Goal: Task Accomplishment & Management: Use online tool/utility

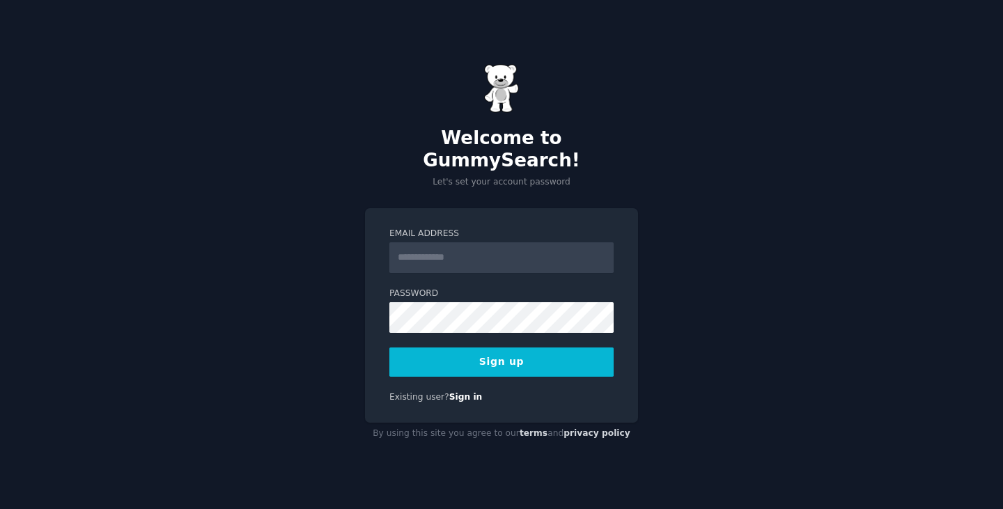
click at [527, 228] on label "Email Address" at bounding box center [501, 234] width 224 height 13
click at [527, 242] on input "Email Address" at bounding box center [501, 257] width 224 height 31
type input "**********"
click at [479, 359] on button "Sign up" at bounding box center [501, 362] width 224 height 29
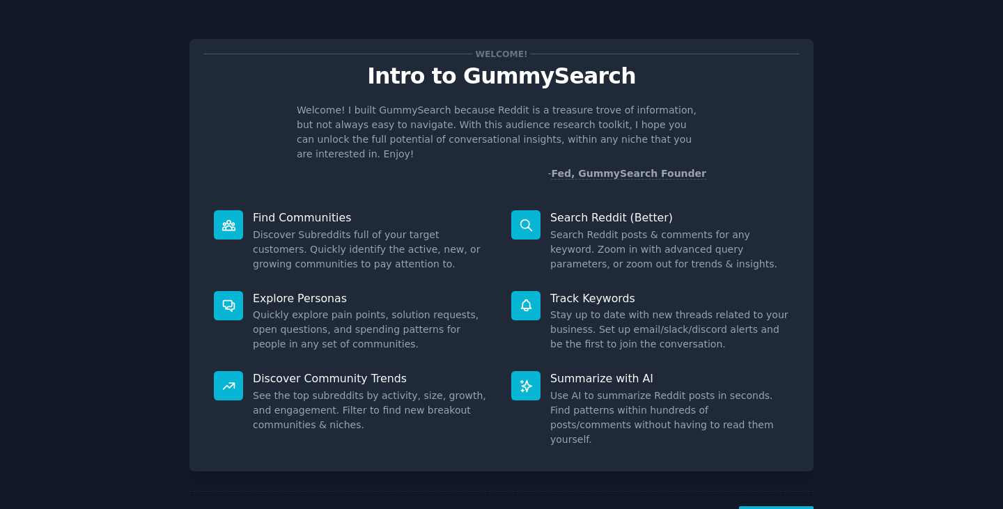
scroll to position [36, 0]
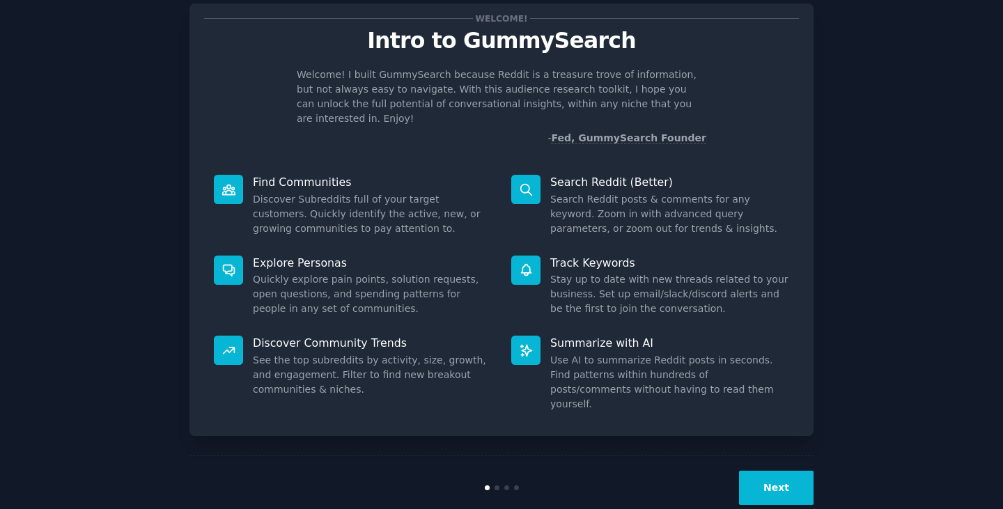
click at [767, 471] on button "Next" at bounding box center [776, 488] width 75 height 34
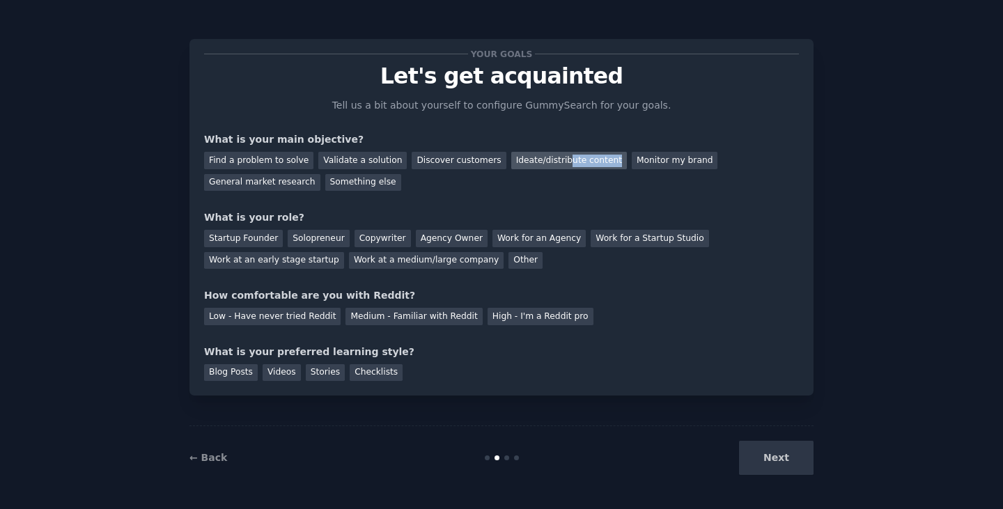
click at [542, 166] on div "Ideate/distribute content" at bounding box center [569, 160] width 116 height 17
click at [320, 174] on div "General market research" at bounding box center [262, 182] width 116 height 17
click at [550, 164] on div "Ideate/distribute content" at bounding box center [569, 160] width 116 height 17
click at [304, 237] on div "Solopreneur" at bounding box center [318, 238] width 61 height 17
click at [297, 313] on div "Low - Have never tried Reddit" at bounding box center [272, 316] width 137 height 17
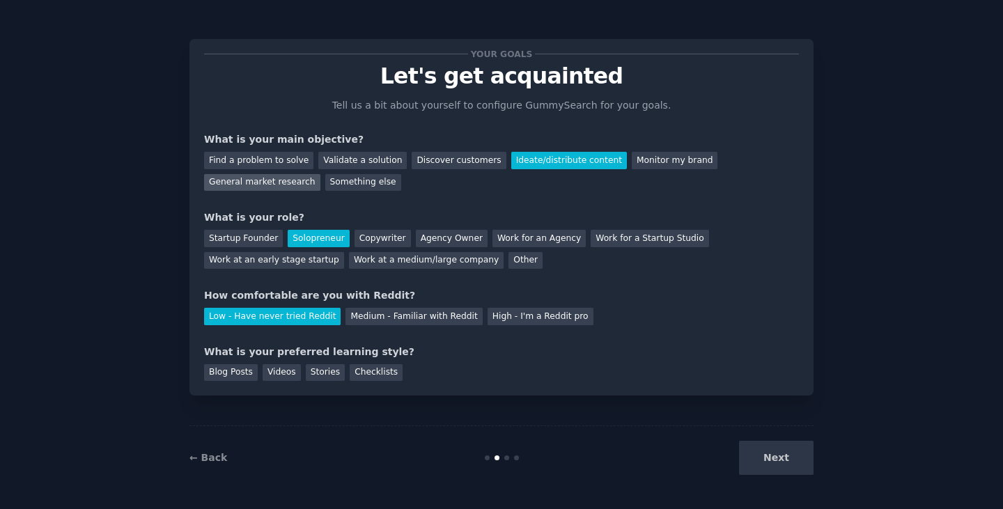
click at [320, 174] on div "General market research" at bounding box center [262, 182] width 116 height 17
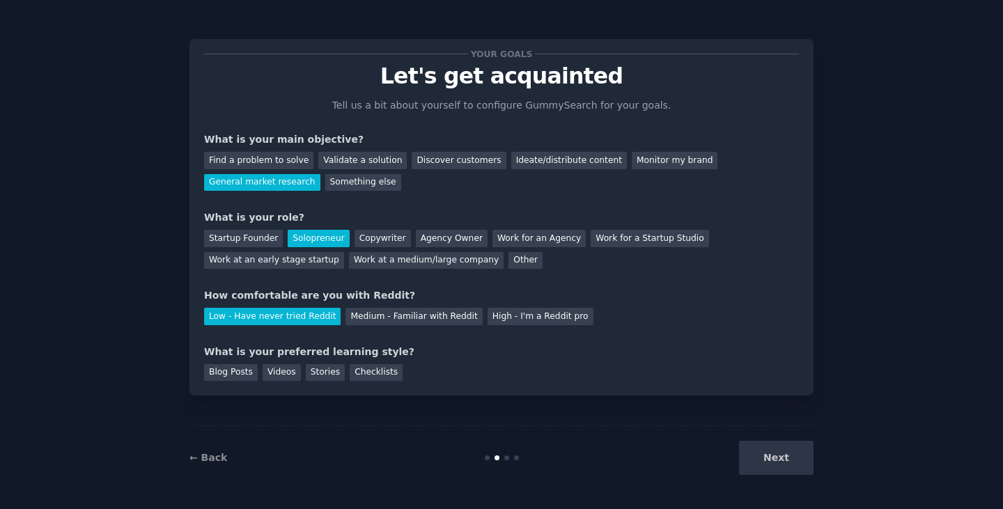
click at [763, 460] on div "Next" at bounding box center [709, 458] width 208 height 34
click at [290, 373] on div "Videos" at bounding box center [282, 372] width 38 height 17
click at [784, 446] on button "Next" at bounding box center [776, 458] width 75 height 34
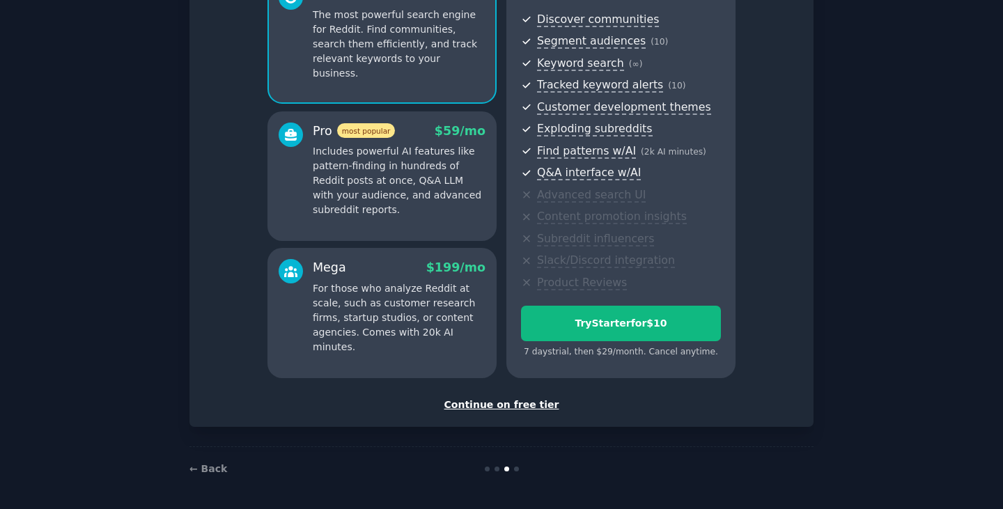
scroll to position [151, 0]
click at [537, 403] on div "Continue on free tier" at bounding box center [501, 404] width 595 height 15
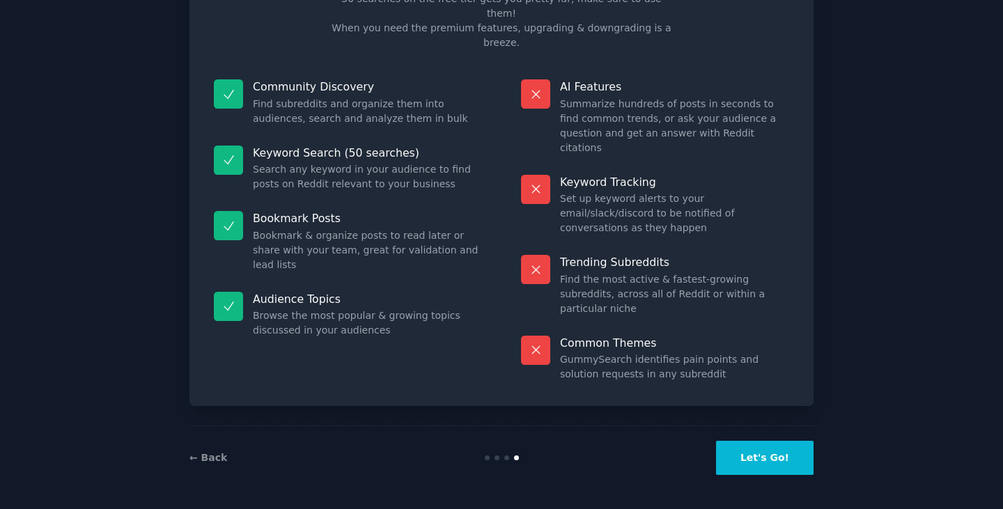
scroll to position [33, 0]
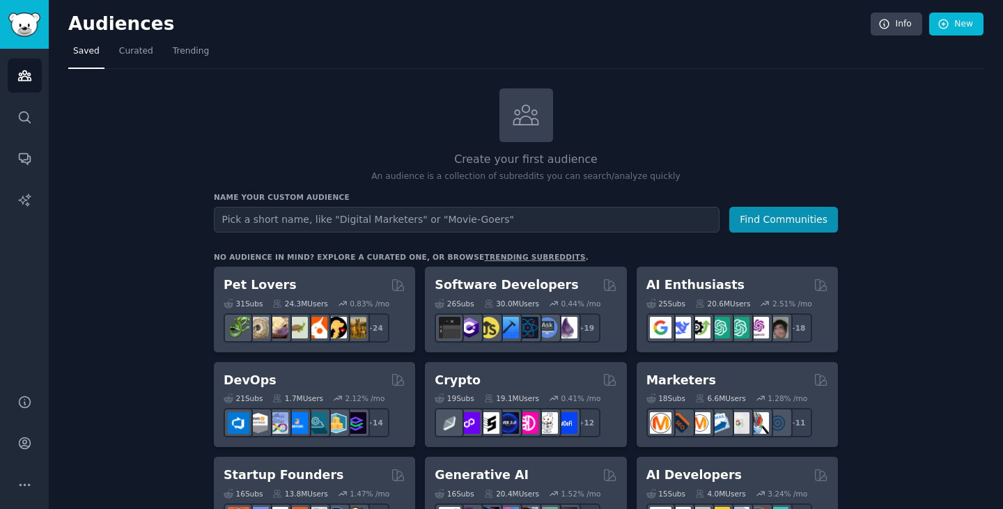
click at [615, 223] on input "text" at bounding box center [467, 220] width 506 height 26
click at [729, 207] on button "Find Communities" at bounding box center [783, 220] width 109 height 26
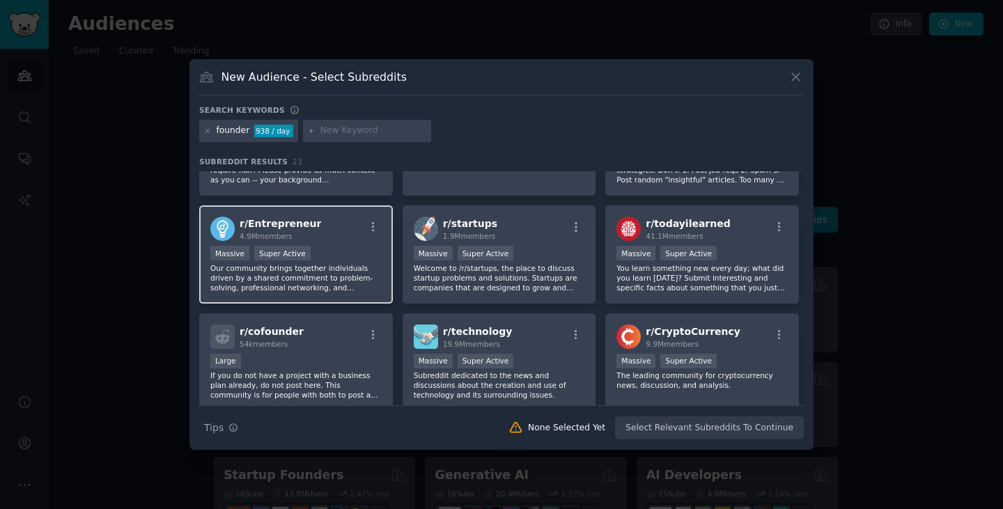
scroll to position [76, 0]
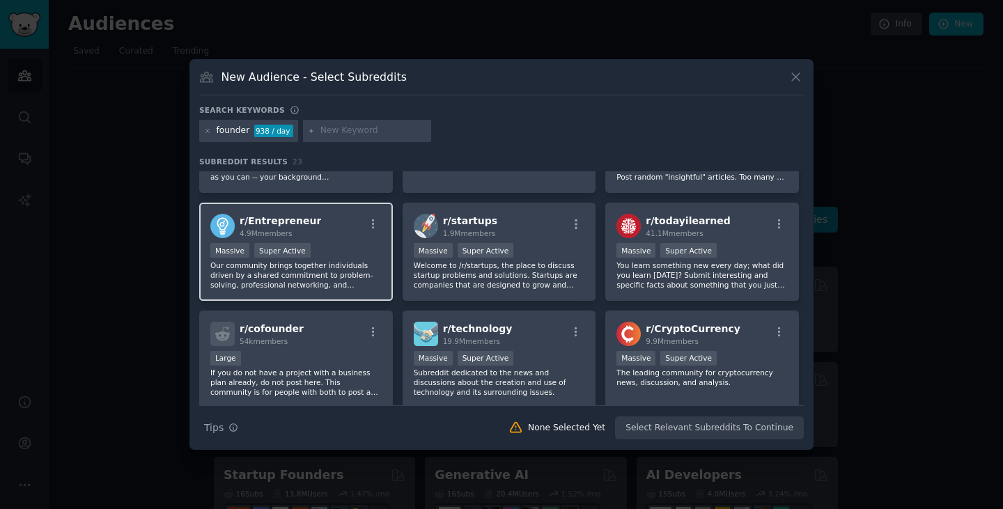
click at [351, 258] on div "Massive Super Active" at bounding box center [295, 251] width 171 height 17
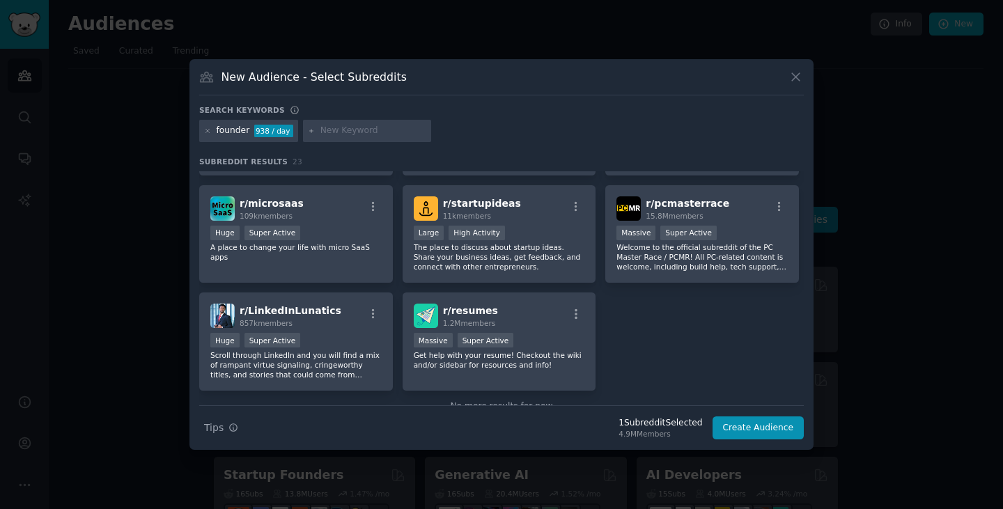
scroll to position [666, 0]
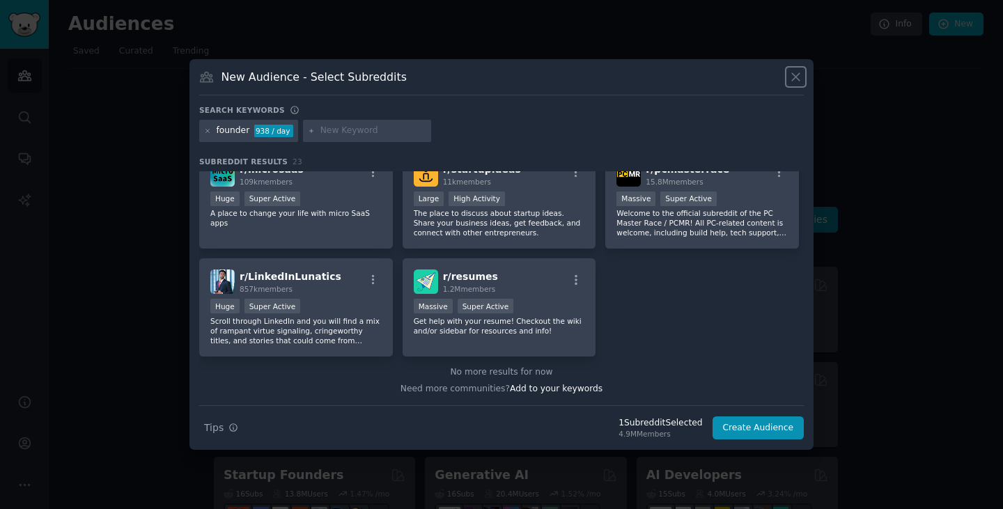
click at [795, 81] on icon at bounding box center [795, 77] width 15 height 15
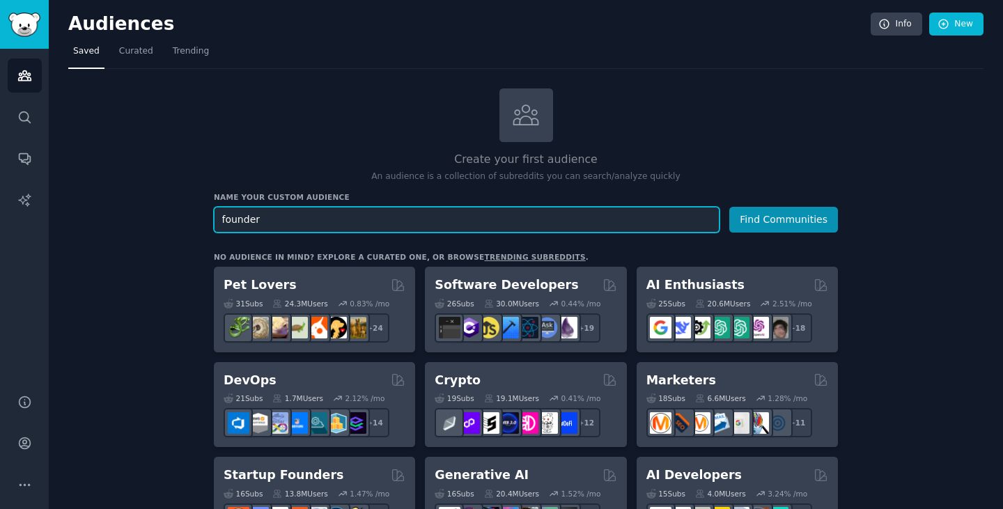
drag, startPoint x: 259, startPoint y: 223, endPoint x: 176, endPoint y: 219, distance: 83.7
type input "e"
type input "venture capital"
click at [729, 207] on button "Find Communities" at bounding box center [783, 220] width 109 height 26
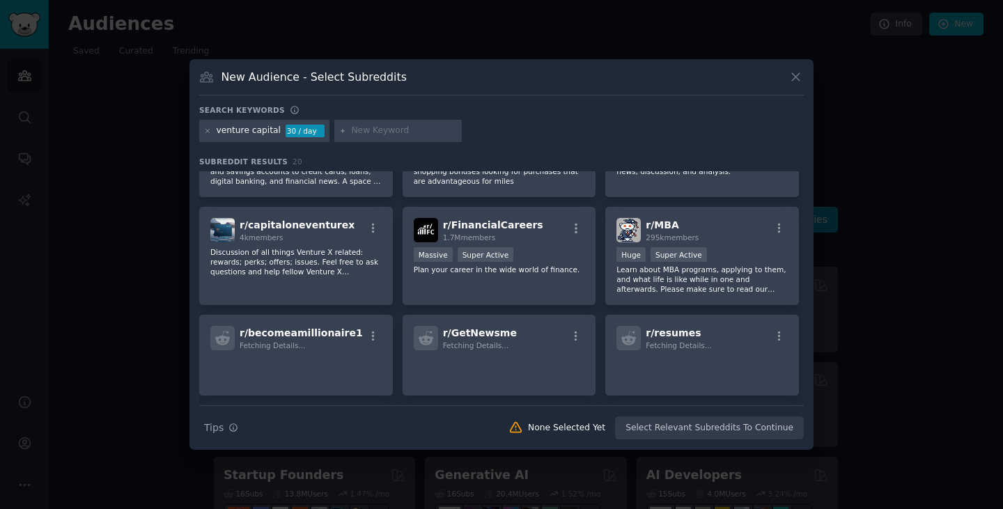
scroll to position [286, 0]
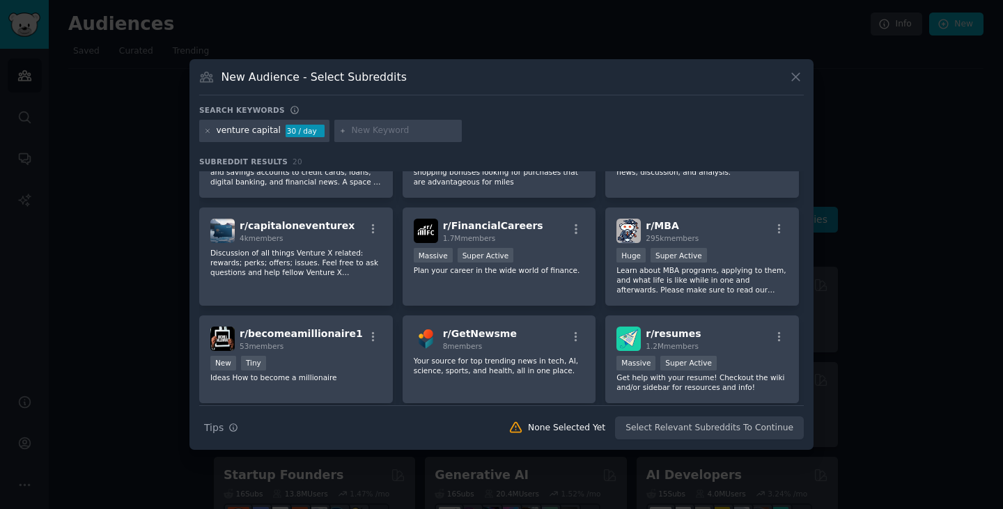
click at [798, 76] on icon at bounding box center [795, 77] width 15 height 15
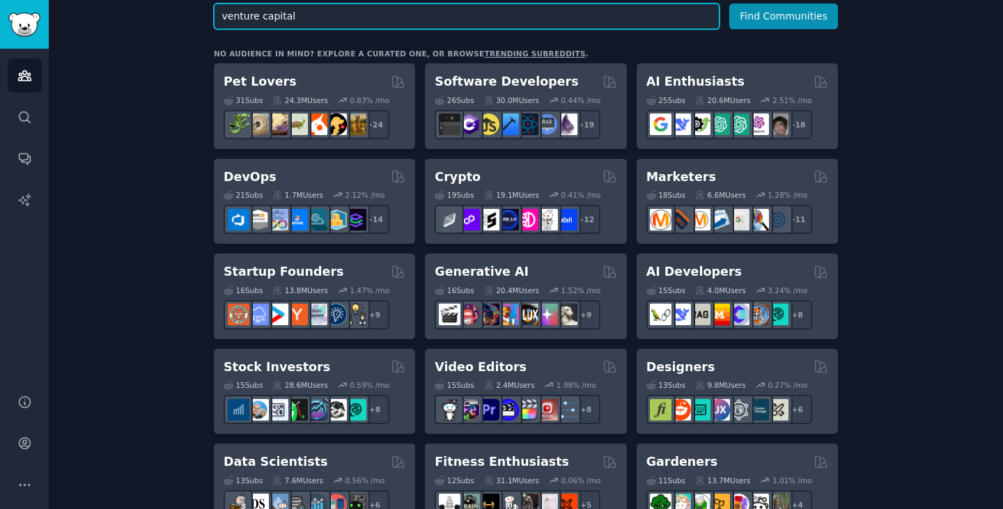
scroll to position [204, 0]
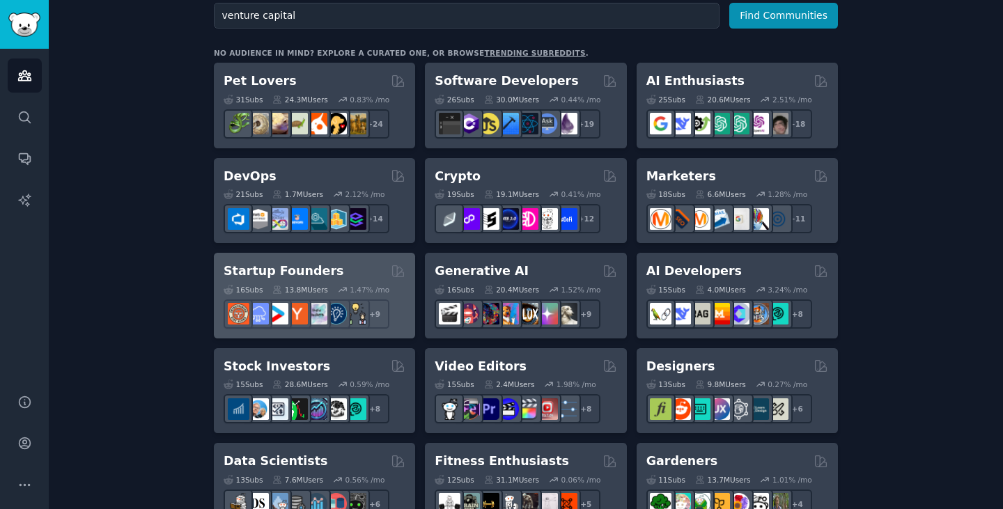
click at [368, 282] on div "16 Sub s 13.8M Users 1.47 % /mo + 9" at bounding box center [315, 304] width 182 height 49
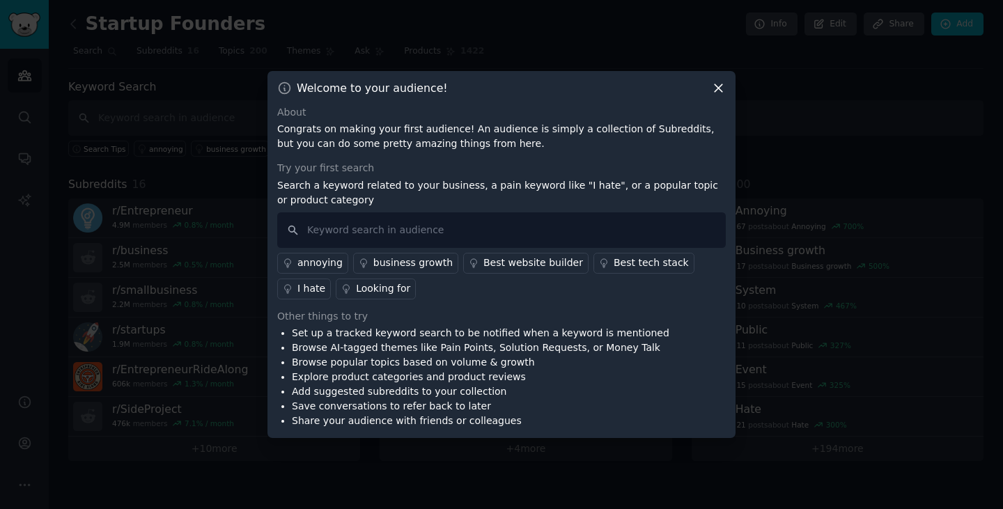
click at [321, 258] on div "annoying" at bounding box center [319, 263] width 45 height 15
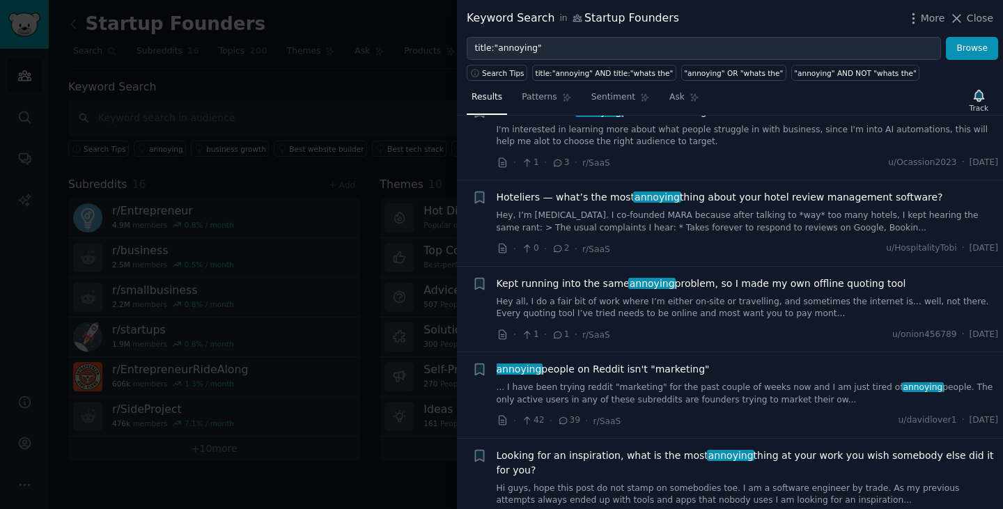
scroll to position [759, 0]
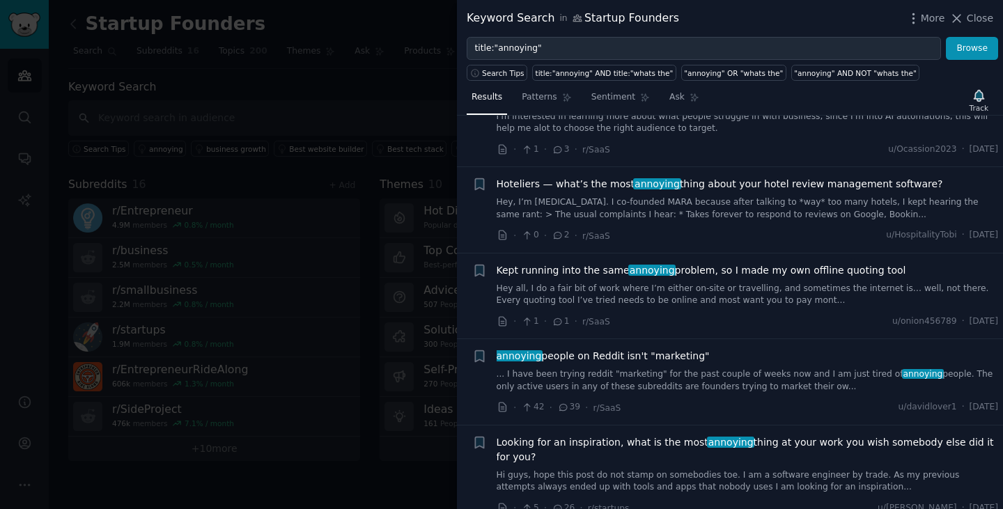
click at [384, 19] on div at bounding box center [501, 254] width 1003 height 509
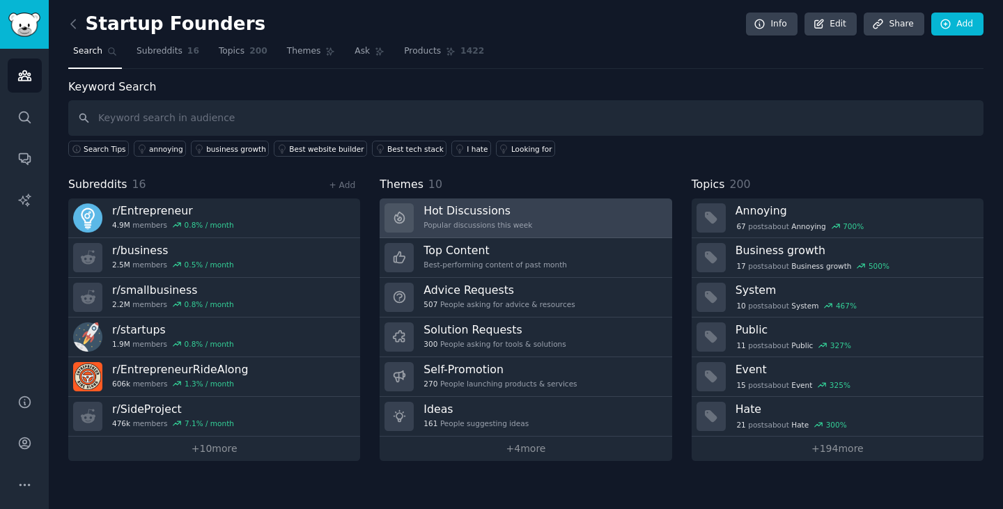
click at [600, 230] on link "Hot Discussions Popular discussions this week" at bounding box center [526, 219] width 292 height 40
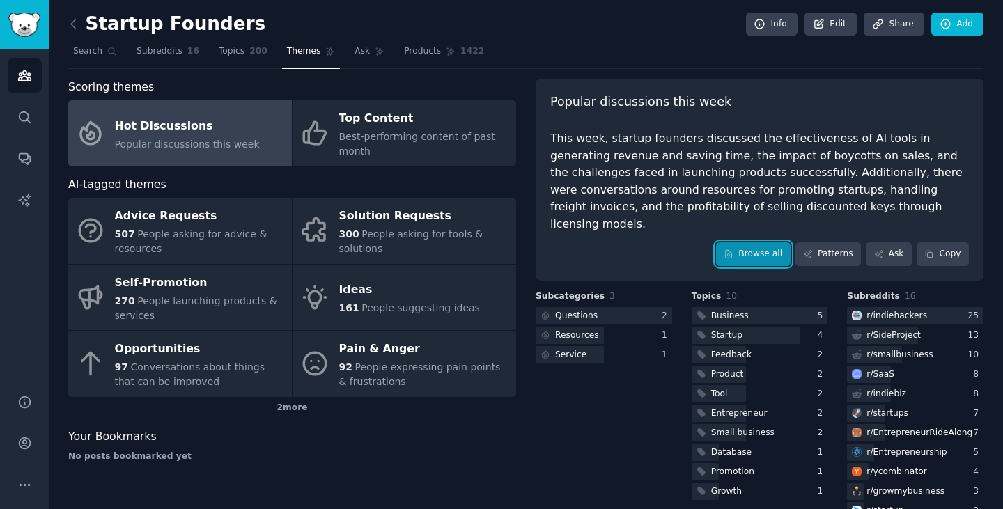
click at [726, 249] on icon at bounding box center [729, 254] width 10 height 10
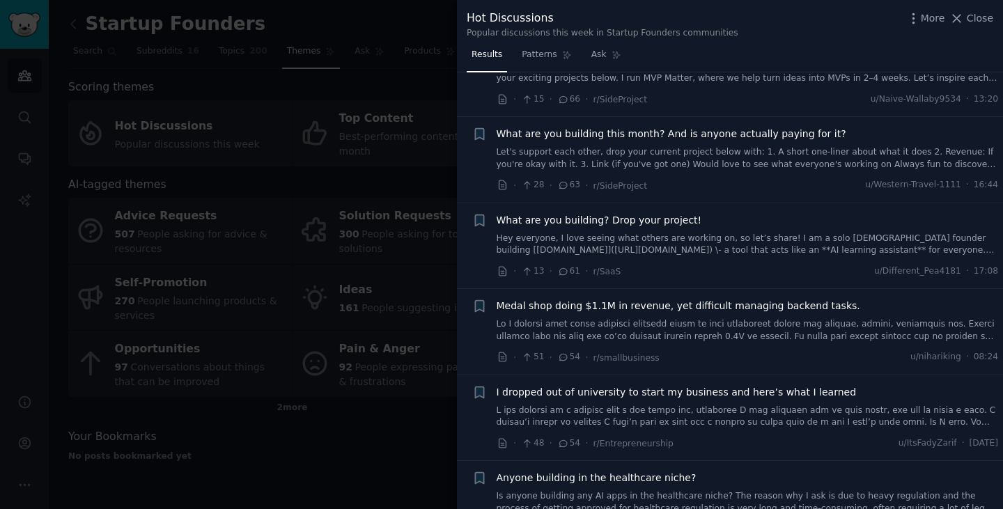
scroll to position [421, 0]
